Goal: Task Accomplishment & Management: Manage account settings

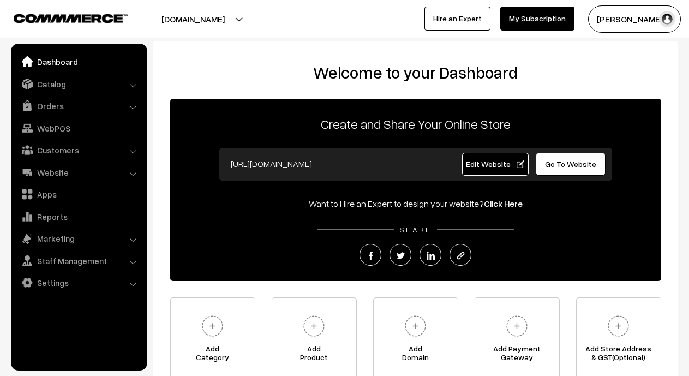
click at [634, 19] on button "[PERSON_NAME]…" at bounding box center [634, 18] width 93 height 27
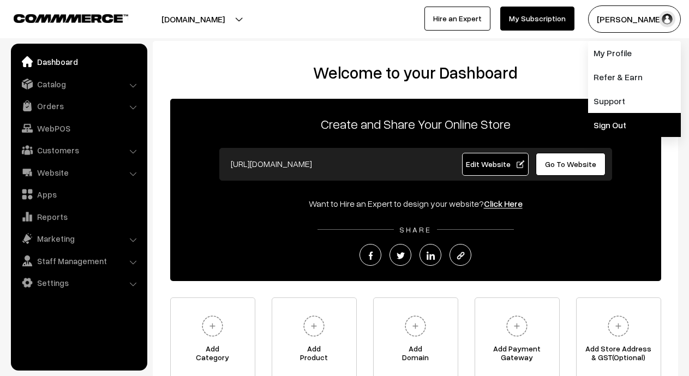
click at [610, 120] on link "Sign Out" at bounding box center [634, 125] width 93 height 24
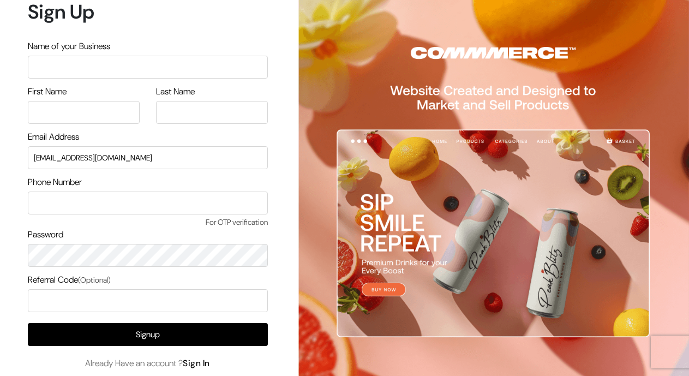
click at [200, 364] on link "Sign In" at bounding box center [196, 362] width 27 height 11
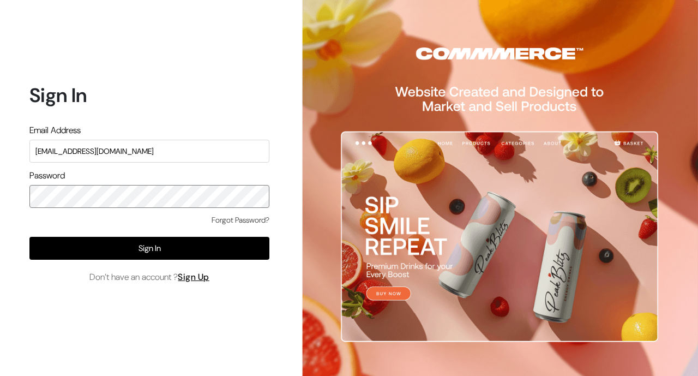
click at [25, 195] on div "Sign In Email Address glowriousherbayur2024@gmail.com Password Forgot Password?…" at bounding box center [145, 188] width 291 height 376
type input "[EMAIL_ADDRESS][DOMAIN_NAME]"
drag, startPoint x: 33, startPoint y: 152, endPoint x: 234, endPoint y: 179, distance: 202.6
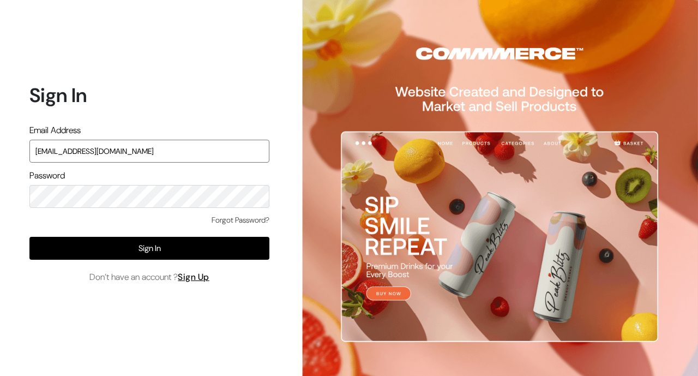
click at [234, 179] on form "Sign In Email Address [EMAIL_ADDRESS][DOMAIN_NAME] Password Forgot Password? Si…" at bounding box center [149, 183] width 240 height 200
drag, startPoint x: 166, startPoint y: 154, endPoint x: 23, endPoint y: 126, distance: 145.7
click at [30, 126] on div "Email Address [EMAIL_ADDRESS][DOMAIN_NAME]" at bounding box center [149, 143] width 240 height 39
